Goal: Information Seeking & Learning: Learn about a topic

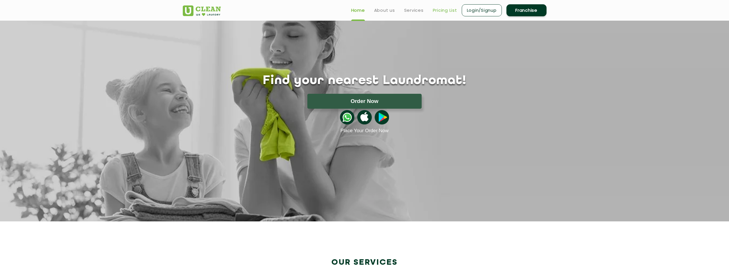
click at [448, 12] on link "Pricing List" at bounding box center [445, 10] width 24 height 7
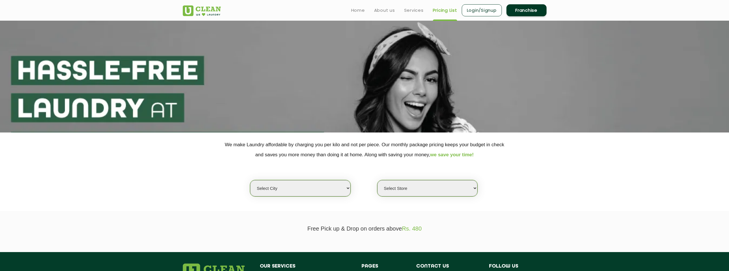
click at [309, 195] on select "Select city [GEOGRAPHIC_DATA] [GEOGRAPHIC_DATA] [GEOGRAPHIC_DATA] [GEOGRAPHIC_D…" at bounding box center [300, 188] width 100 height 16
select select "129"
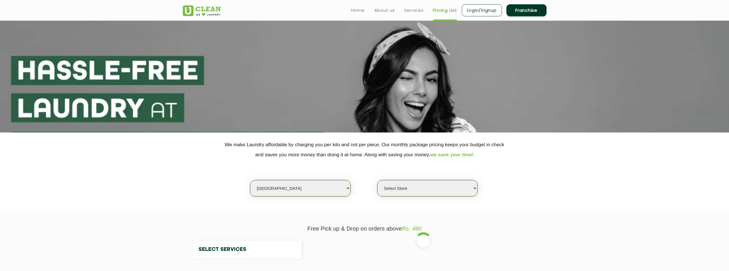
select select "0"
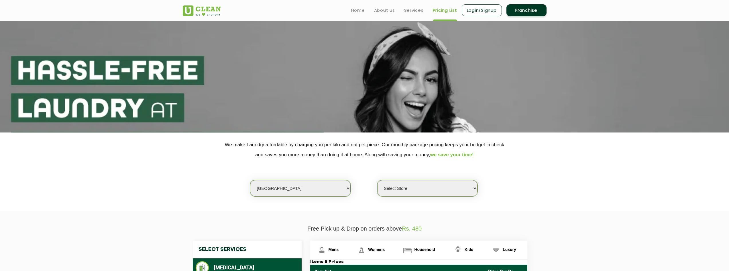
click at [339, 188] on select "Select city [GEOGRAPHIC_DATA] [GEOGRAPHIC_DATA] [GEOGRAPHIC_DATA] [GEOGRAPHIC_D…" at bounding box center [300, 188] width 100 height 16
select select "6"
click at [250, 180] on select "Select city [GEOGRAPHIC_DATA] [GEOGRAPHIC_DATA] [GEOGRAPHIC_DATA] [GEOGRAPHIC_D…" at bounding box center [300, 188] width 100 height 16
click at [433, 193] on select "Select Store [GEOGRAPHIC_DATA] [GEOGRAPHIC_DATA] UClean KR [GEOGRAPHIC_DATA] [G…" at bounding box center [427, 188] width 100 height 16
select select "319"
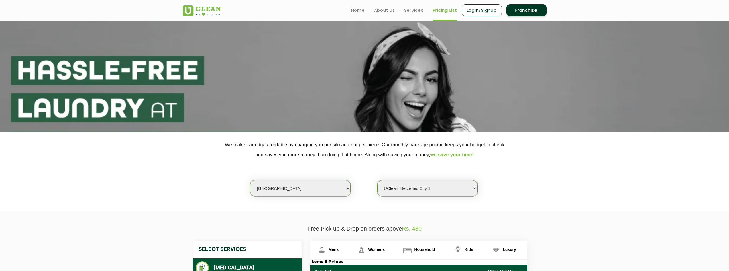
click at [377, 180] on select "Select Store [GEOGRAPHIC_DATA] [GEOGRAPHIC_DATA] UClean KR [GEOGRAPHIC_DATA] [G…" at bounding box center [427, 188] width 100 height 16
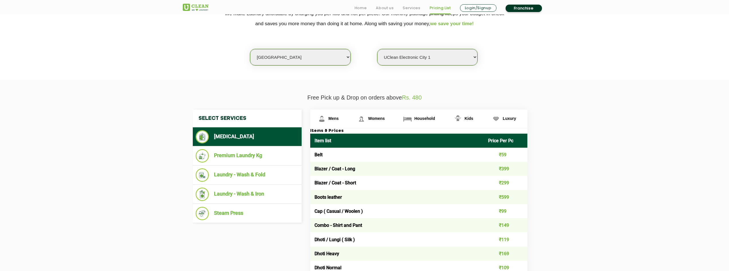
scroll to position [143, 0]
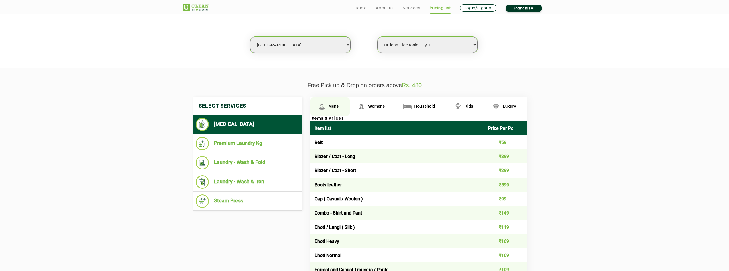
click at [336, 107] on span "Mens" at bounding box center [334, 106] width 10 height 5
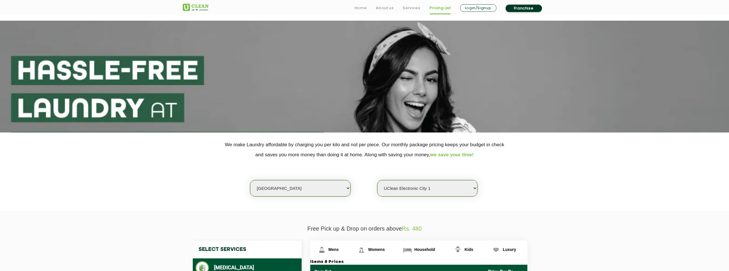
scroll to position [86, 0]
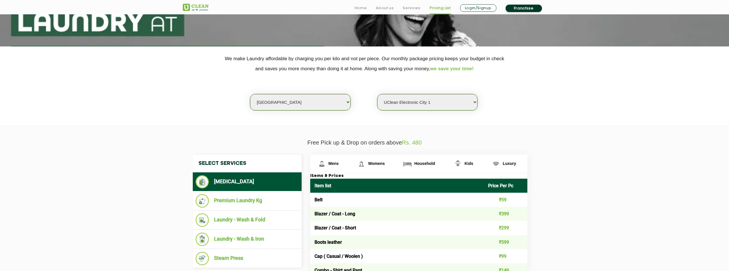
click at [524, 7] on link "Franchise" at bounding box center [524, 8] width 36 height 7
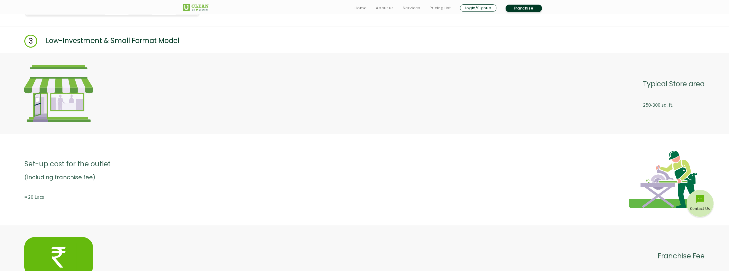
scroll to position [945, 0]
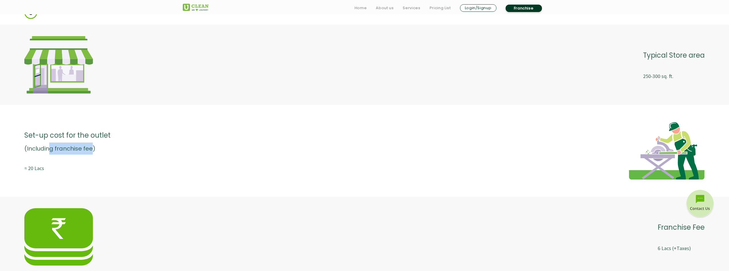
drag, startPoint x: 91, startPoint y: 150, endPoint x: 49, endPoint y: 146, distance: 42.8
click at [49, 146] on p "(Including franchise fee)" at bounding box center [67, 148] width 86 height 12
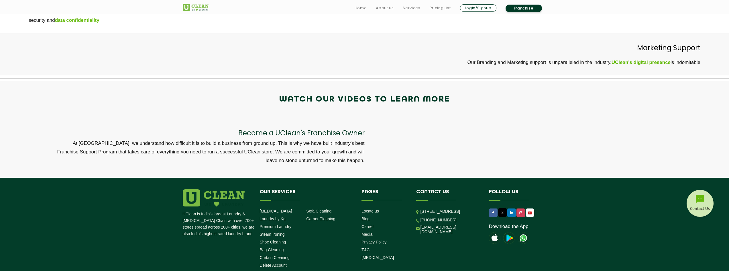
scroll to position [1805, 0]
